Goal: Complete application form

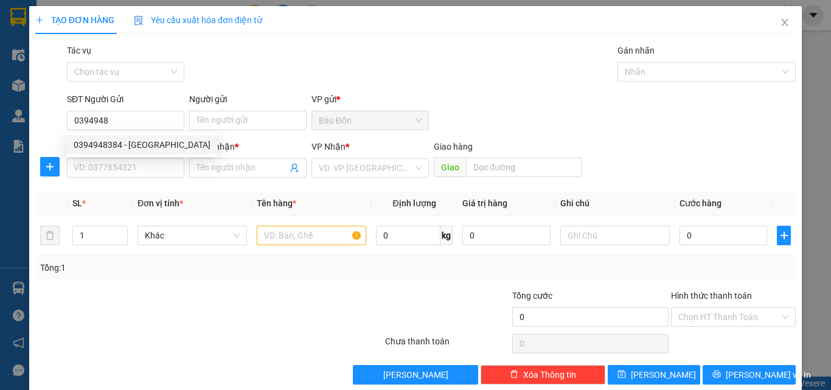
click at [86, 138] on div "0394948384 - [GEOGRAPHIC_DATA]" at bounding box center [142, 144] width 137 height 13
type input "0394948384"
type input "[PERSON_NAME]"
type input "0938468894"
type input "TRƯỜNG"
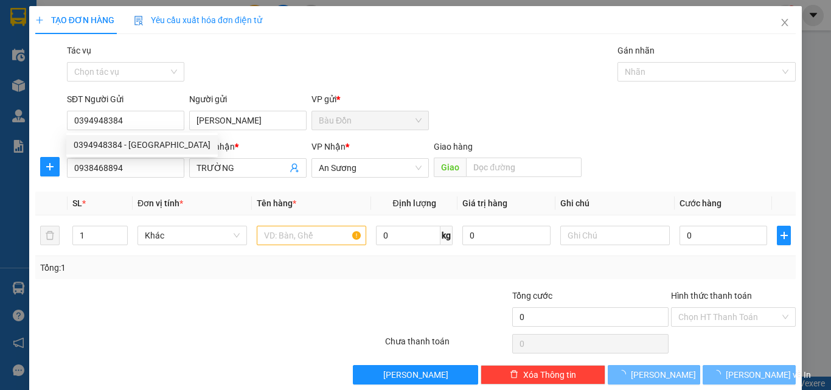
type input "40.000"
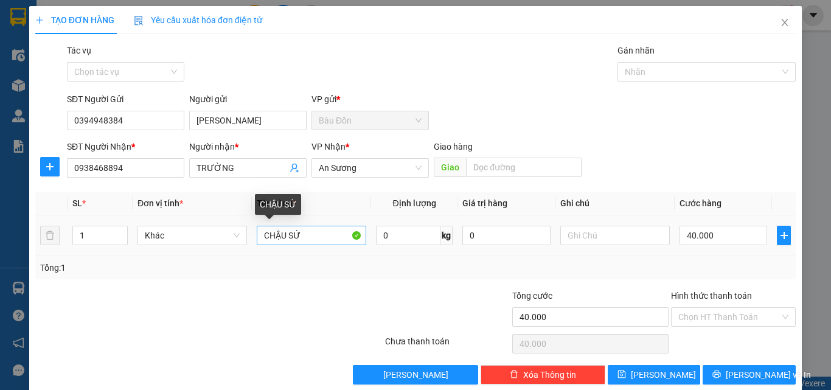
type input "0394948384"
drag, startPoint x: 305, startPoint y: 238, endPoint x: 227, endPoint y: 247, distance: 78.4
click at [236, 252] on tr "1 Khác CHẬU SỨ 0 kg 0 40.000" at bounding box center [415, 235] width 760 height 41
type input "bọc"
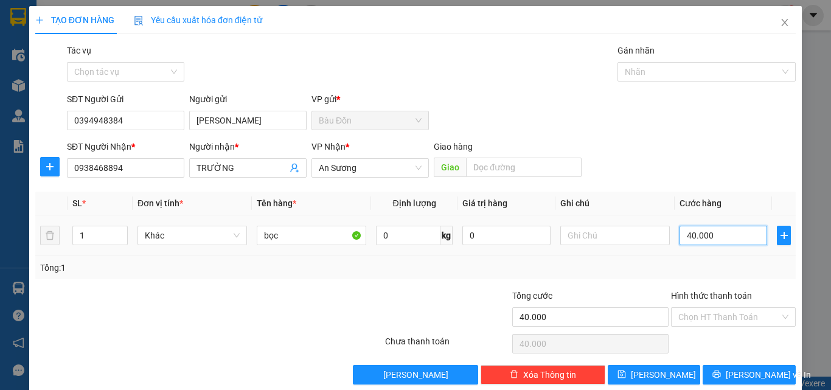
click at [703, 237] on input "40.000" at bounding box center [723, 235] width 88 height 19
type input "3"
type input "30"
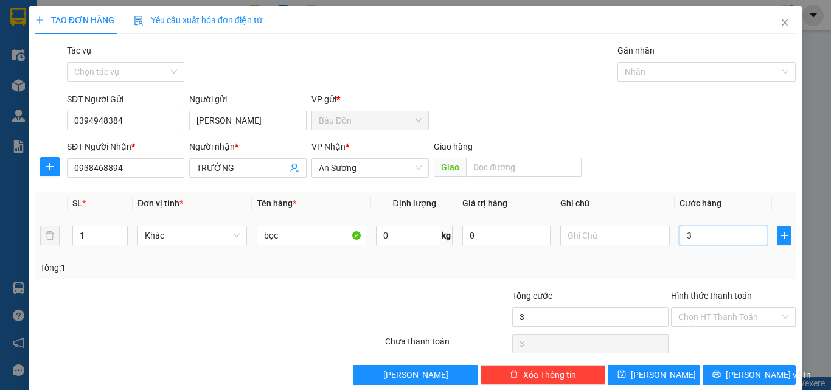
type input "30"
type input "300"
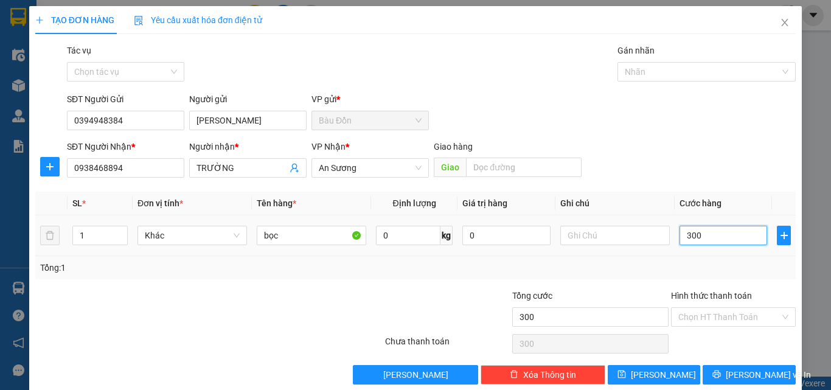
type input "3.000"
type input "30.000"
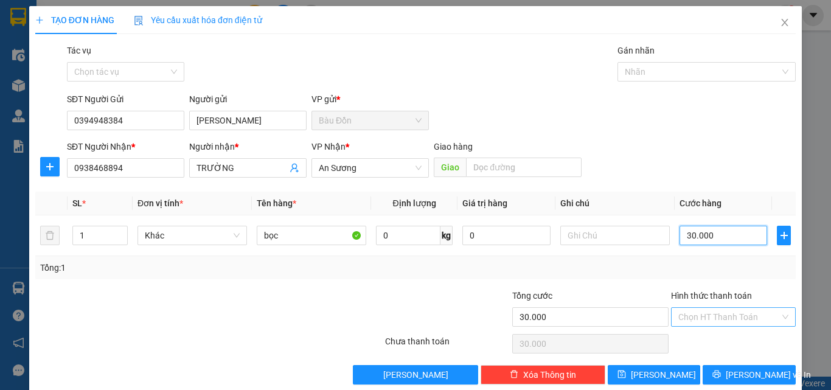
type input "30.000"
click at [719, 320] on input "Hình thức thanh toán" at bounding box center [729, 317] width 102 height 18
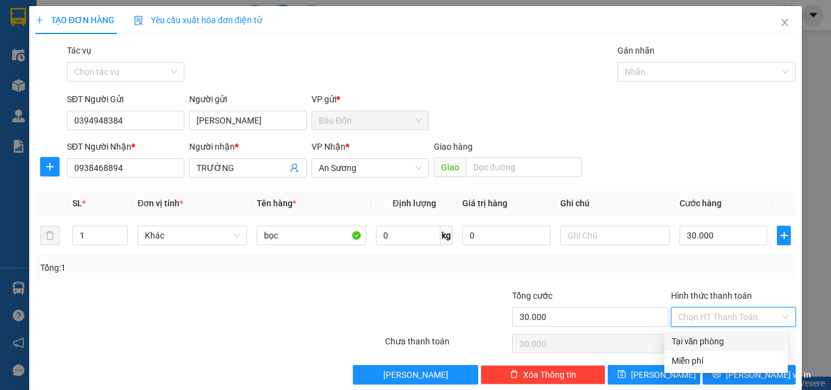
drag, startPoint x: 730, startPoint y: 342, endPoint x: 733, endPoint y: 350, distance: 7.7
click at [731, 342] on div "Tại văn phòng" at bounding box center [725, 341] width 109 height 13
type input "0"
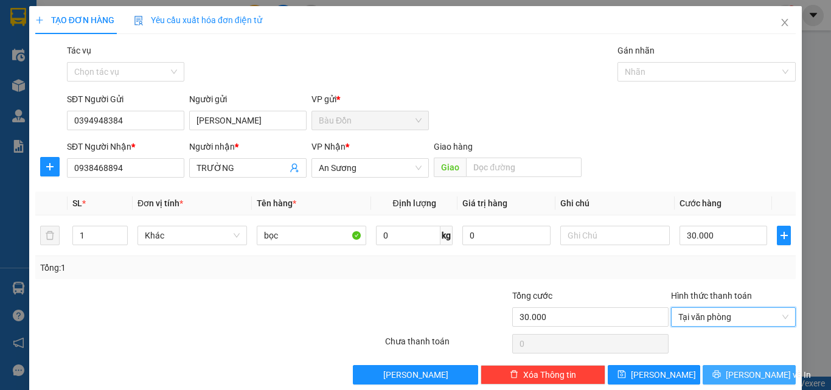
click at [741, 382] on button "[PERSON_NAME] và In" at bounding box center [749, 374] width 93 height 19
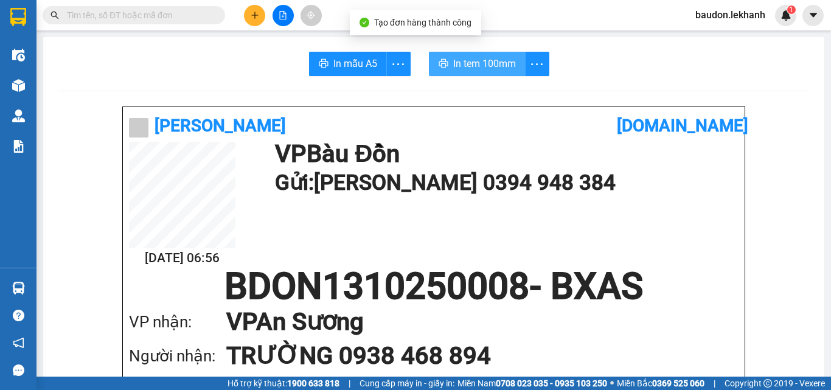
click at [490, 58] on span "In tem 100mm" at bounding box center [484, 63] width 63 height 15
